Goal: Find specific page/section: Find specific page/section

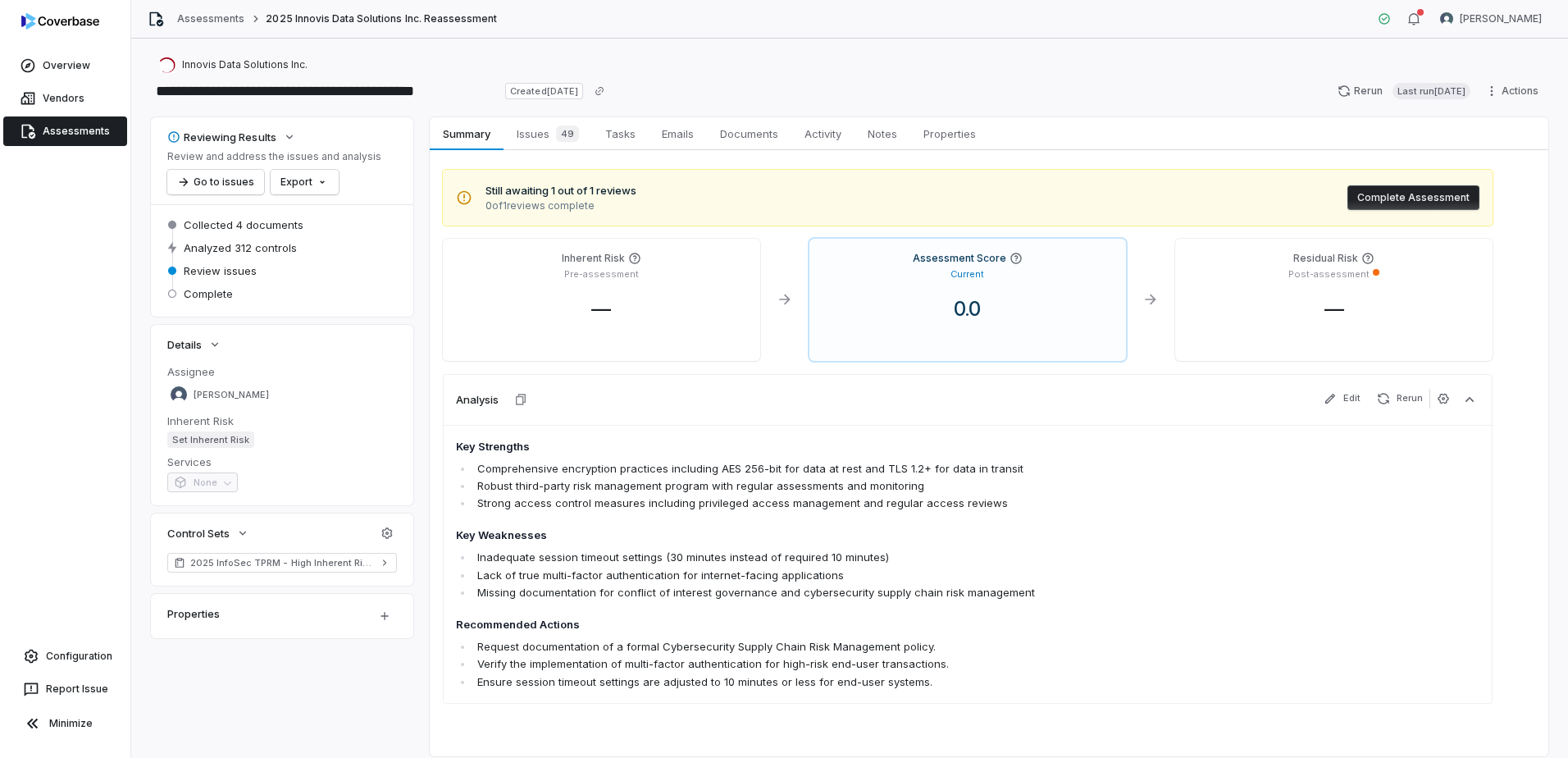
scroll to position [51, 0]
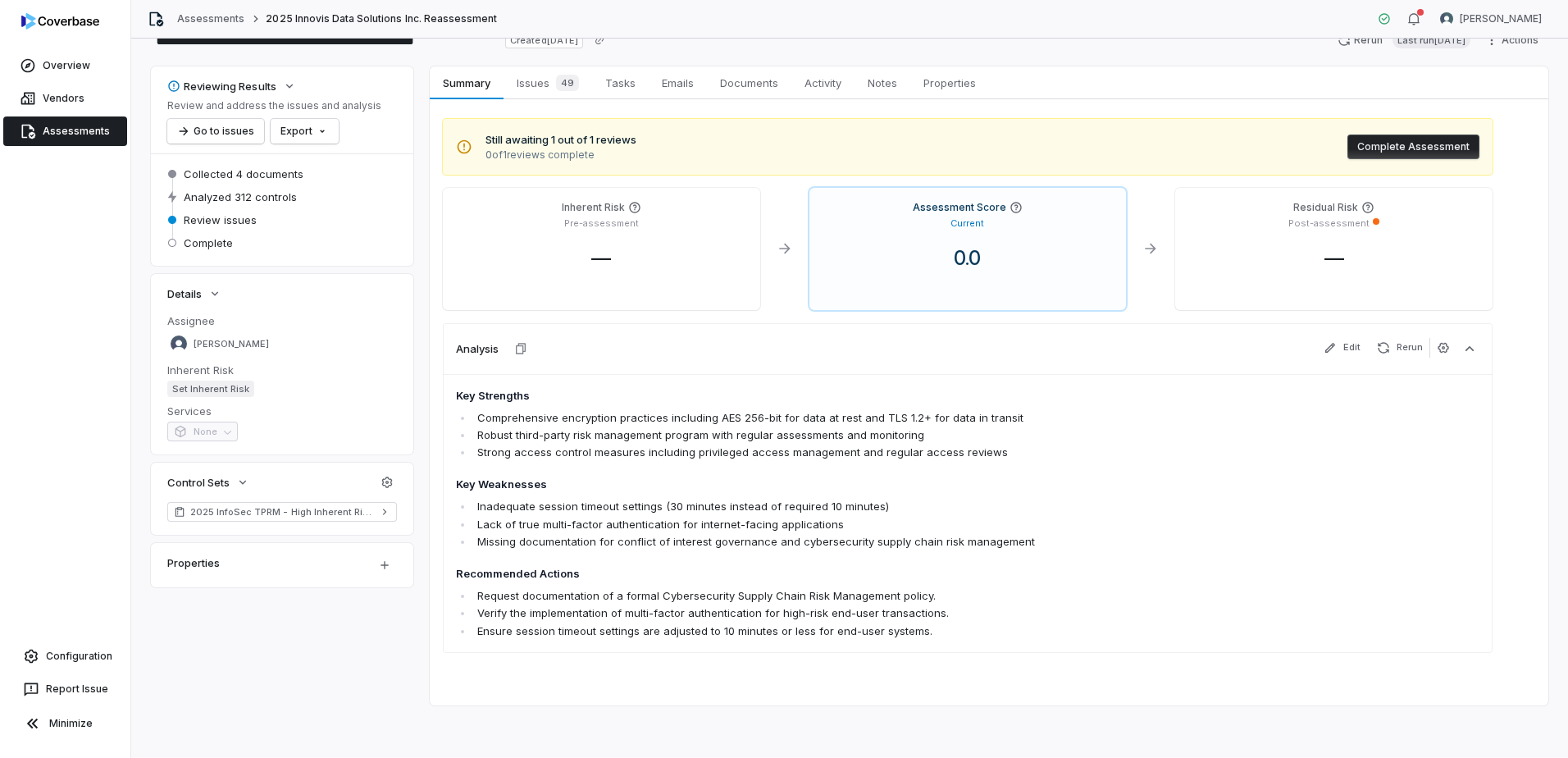
click at [75, 138] on link "Assessments" at bounding box center [65, 131] width 124 height 30
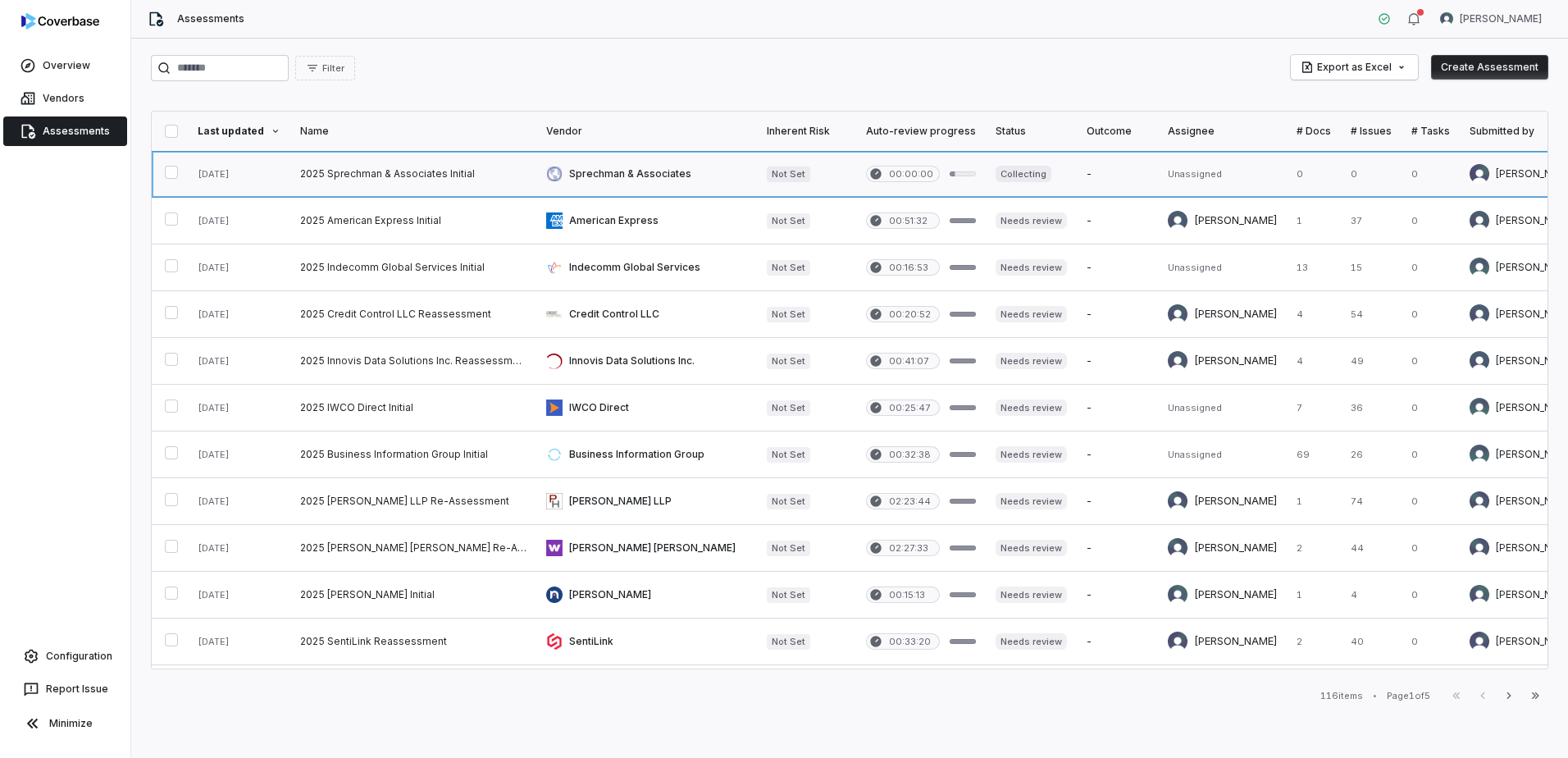
click at [598, 167] on link at bounding box center [646, 174] width 221 height 46
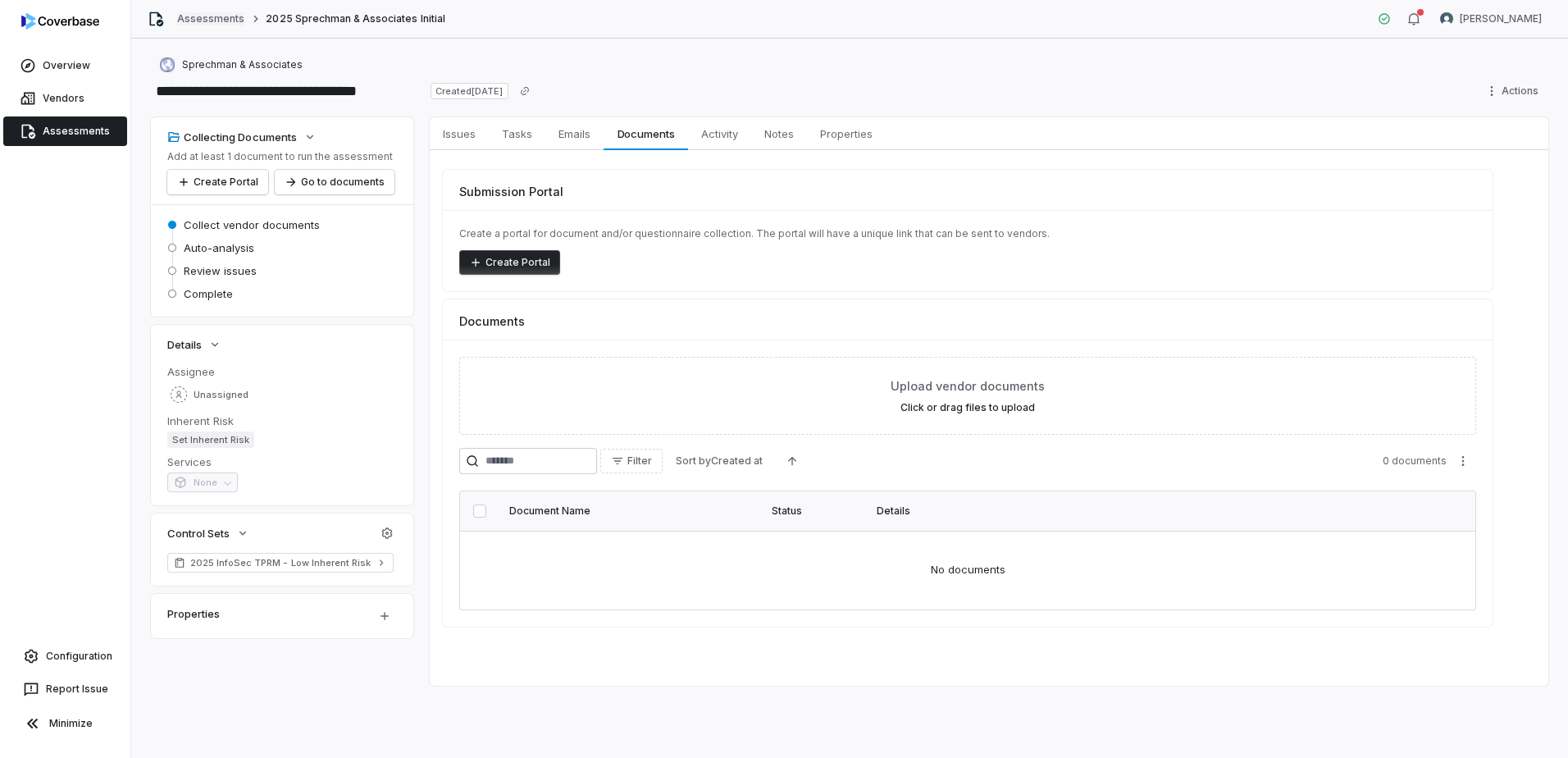
click at [235, 18] on link "Assessments" at bounding box center [211, 19] width 67 height 13
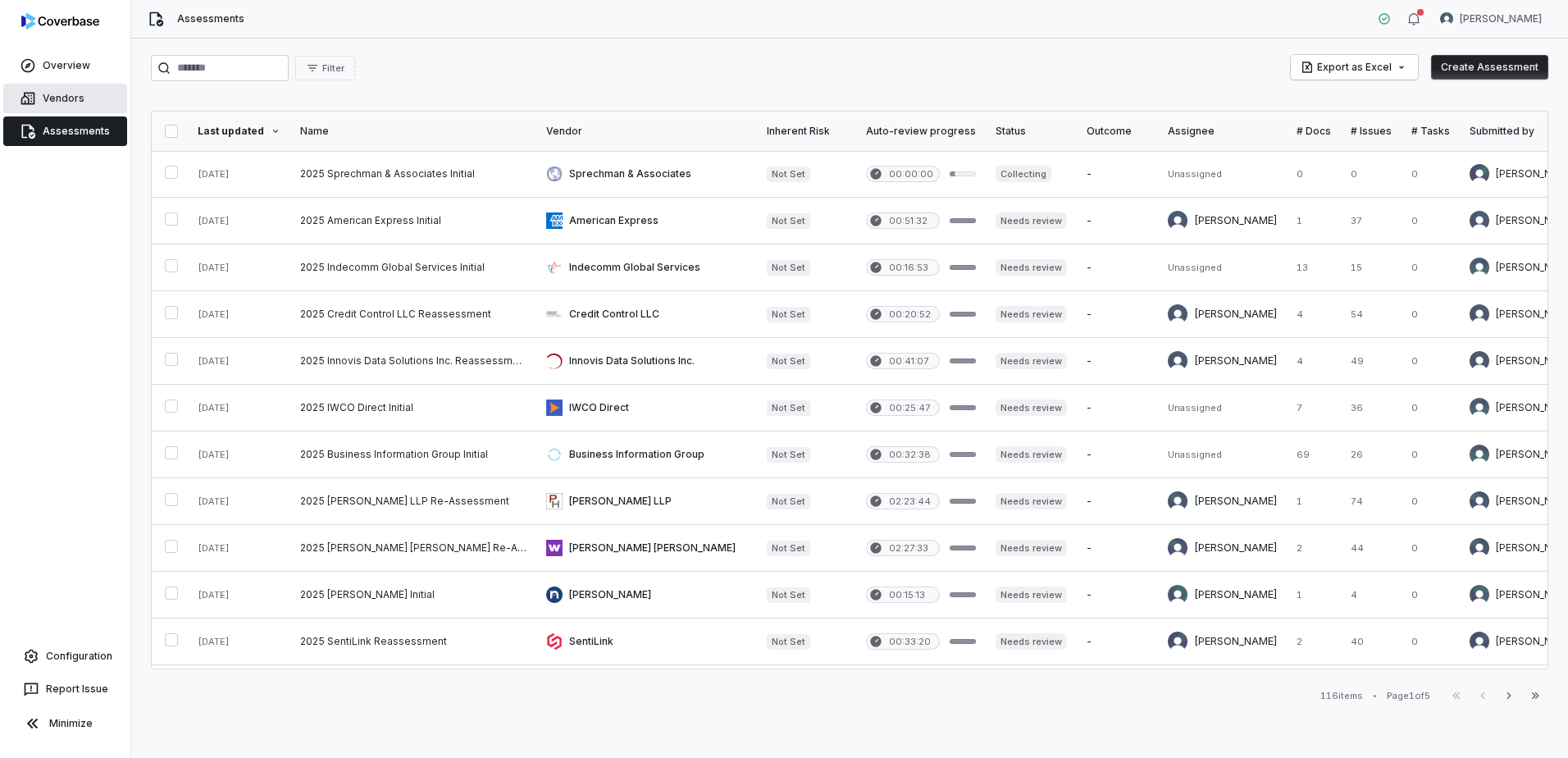
click at [64, 99] on span "Vendors" at bounding box center [63, 99] width 42 height 13
